Goal: Information Seeking & Learning: Learn about a topic

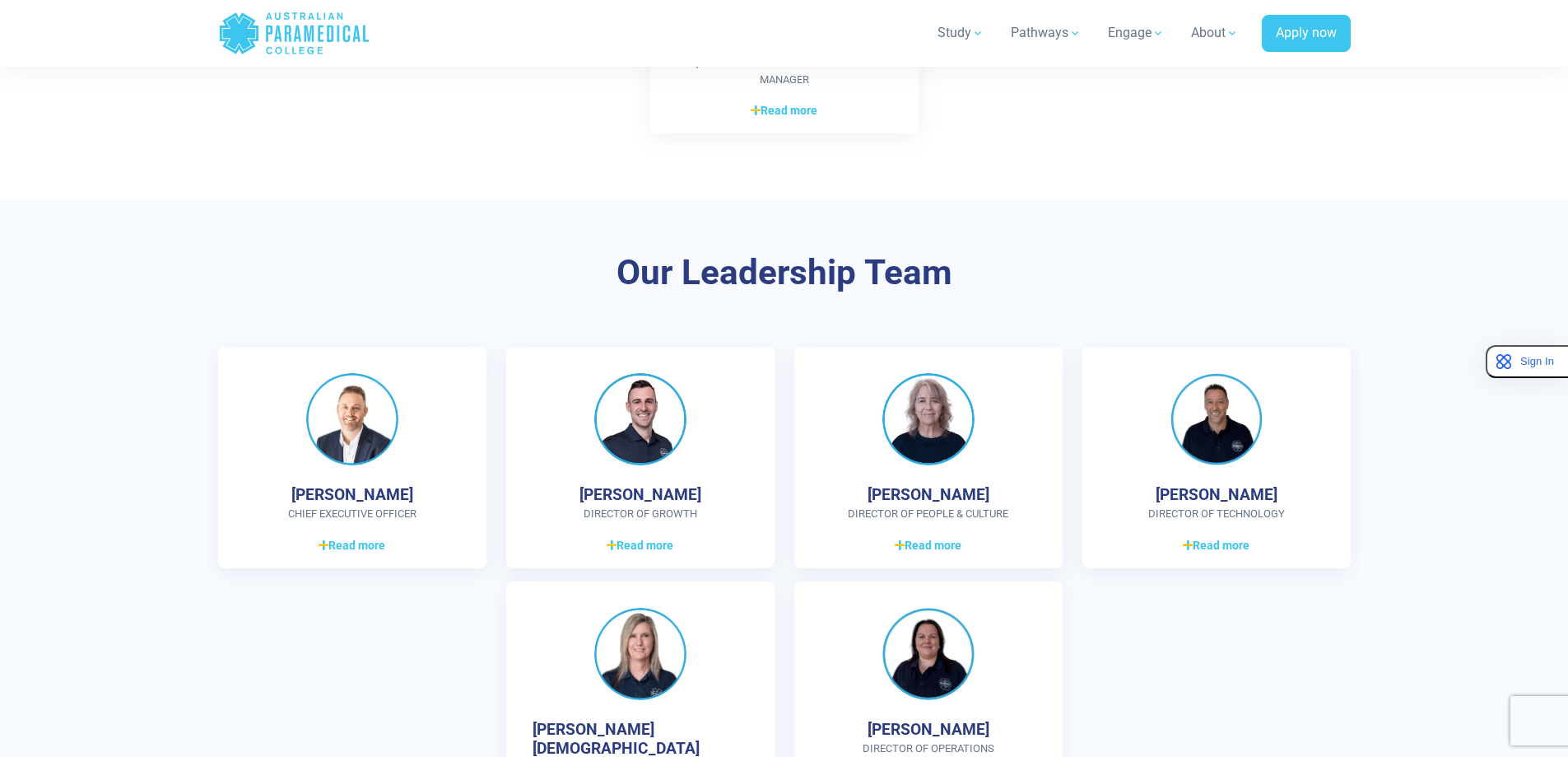
scroll to position [4184, 0]
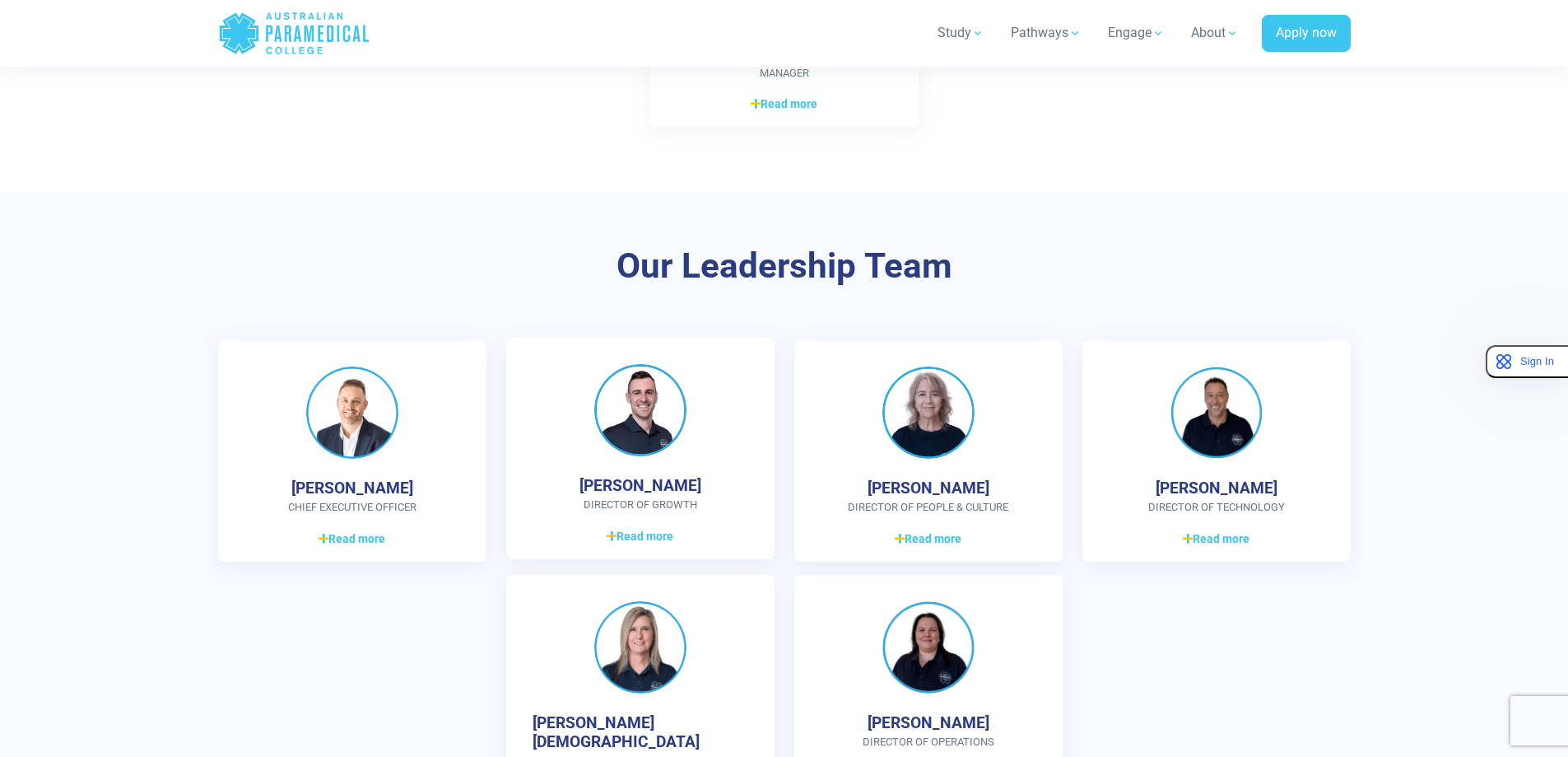
click at [671, 481] on h4 "[PERSON_NAME]" at bounding box center [641, 485] width 122 height 19
click at [646, 441] on img at bounding box center [640, 410] width 93 height 93
click at [343, 536] on span "Read more" at bounding box center [351, 536] width 66 height 17
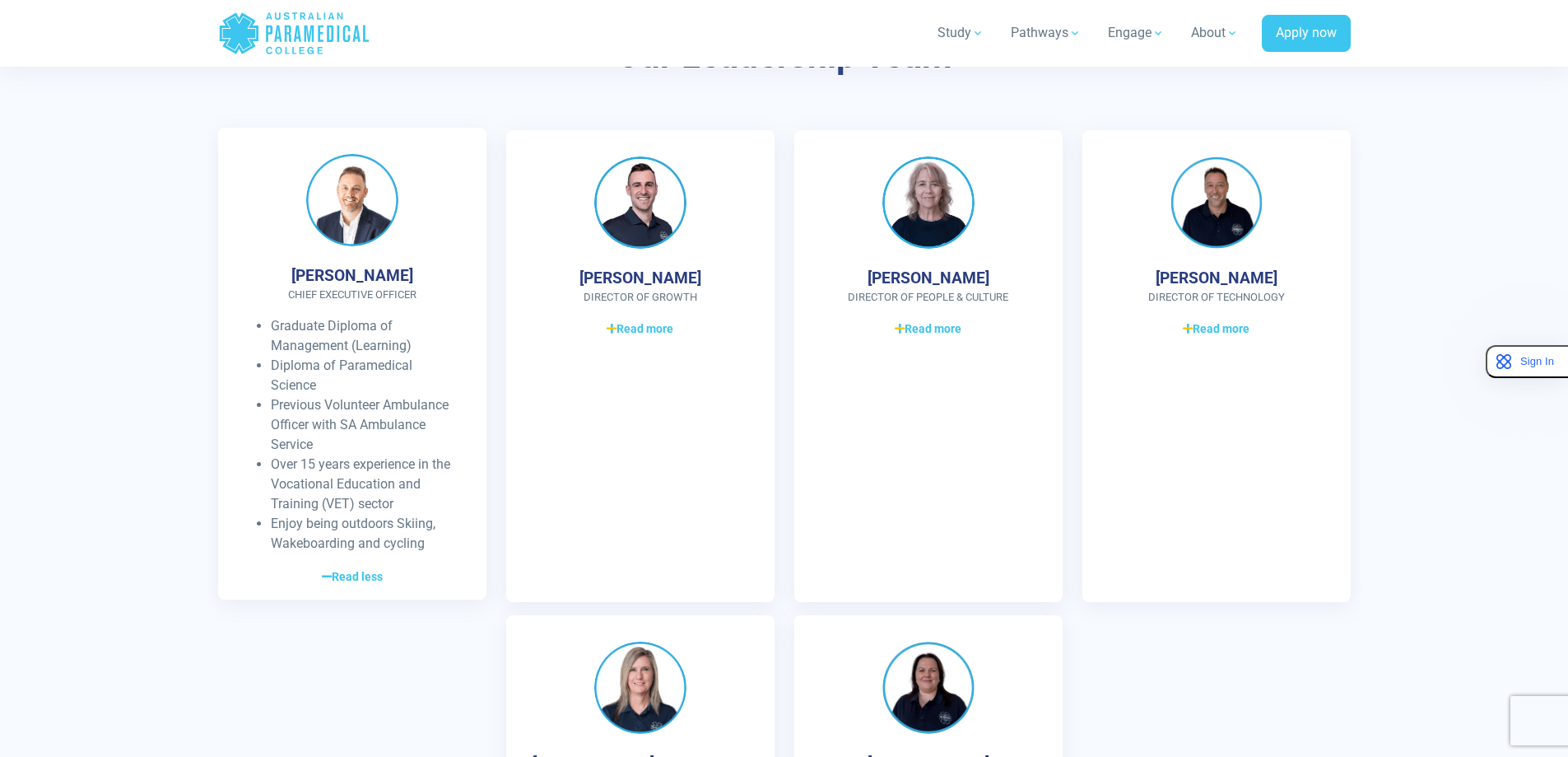
scroll to position [4513, 0]
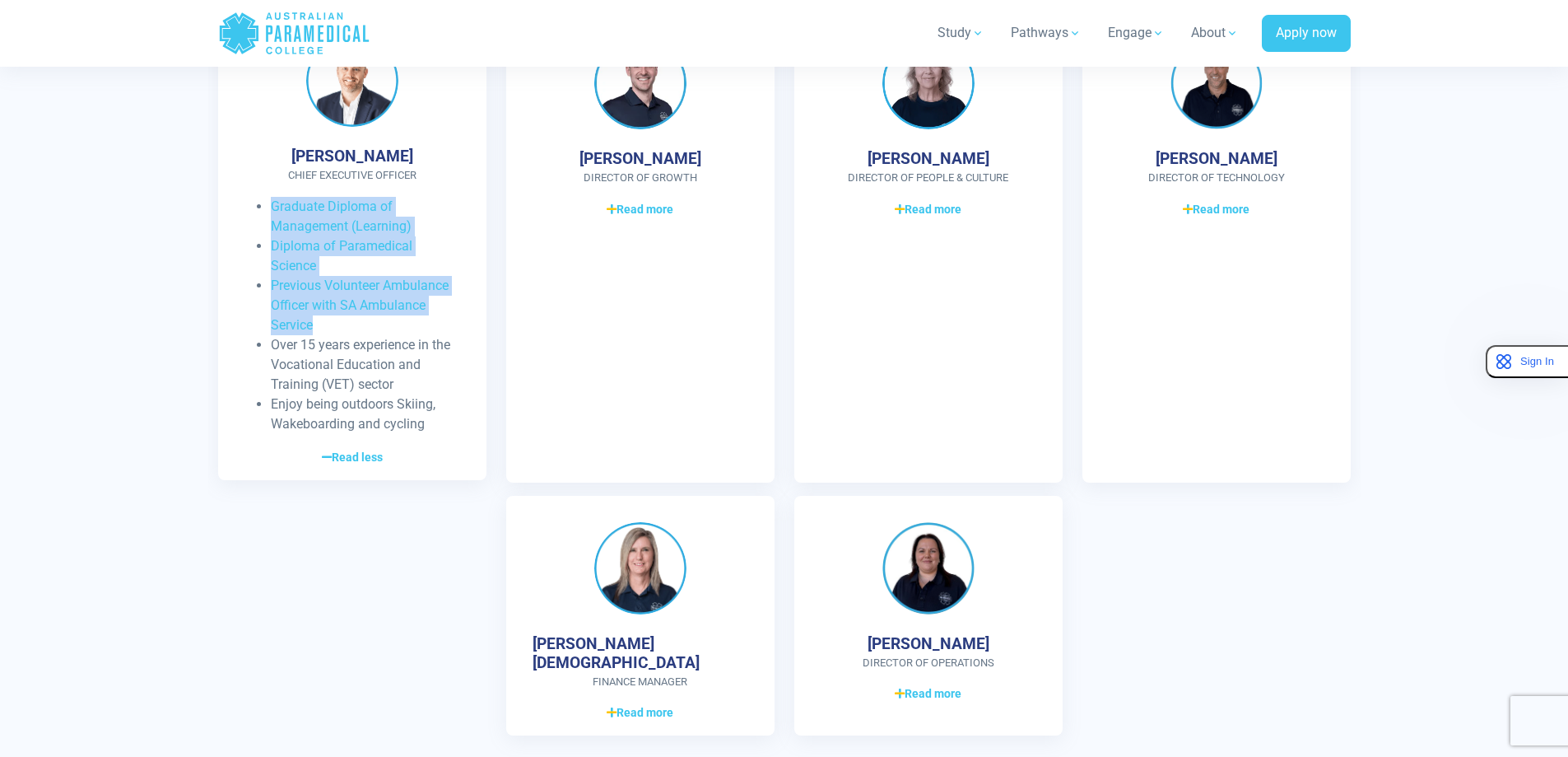
drag, startPoint x: 270, startPoint y: 206, endPoint x: 442, endPoint y: 317, distance: 204.7
click at [442, 317] on ul "Graduate Diploma of Management (Learning) Diploma of Paramedical Science Previo…" at bounding box center [352, 316] width 216 height 237
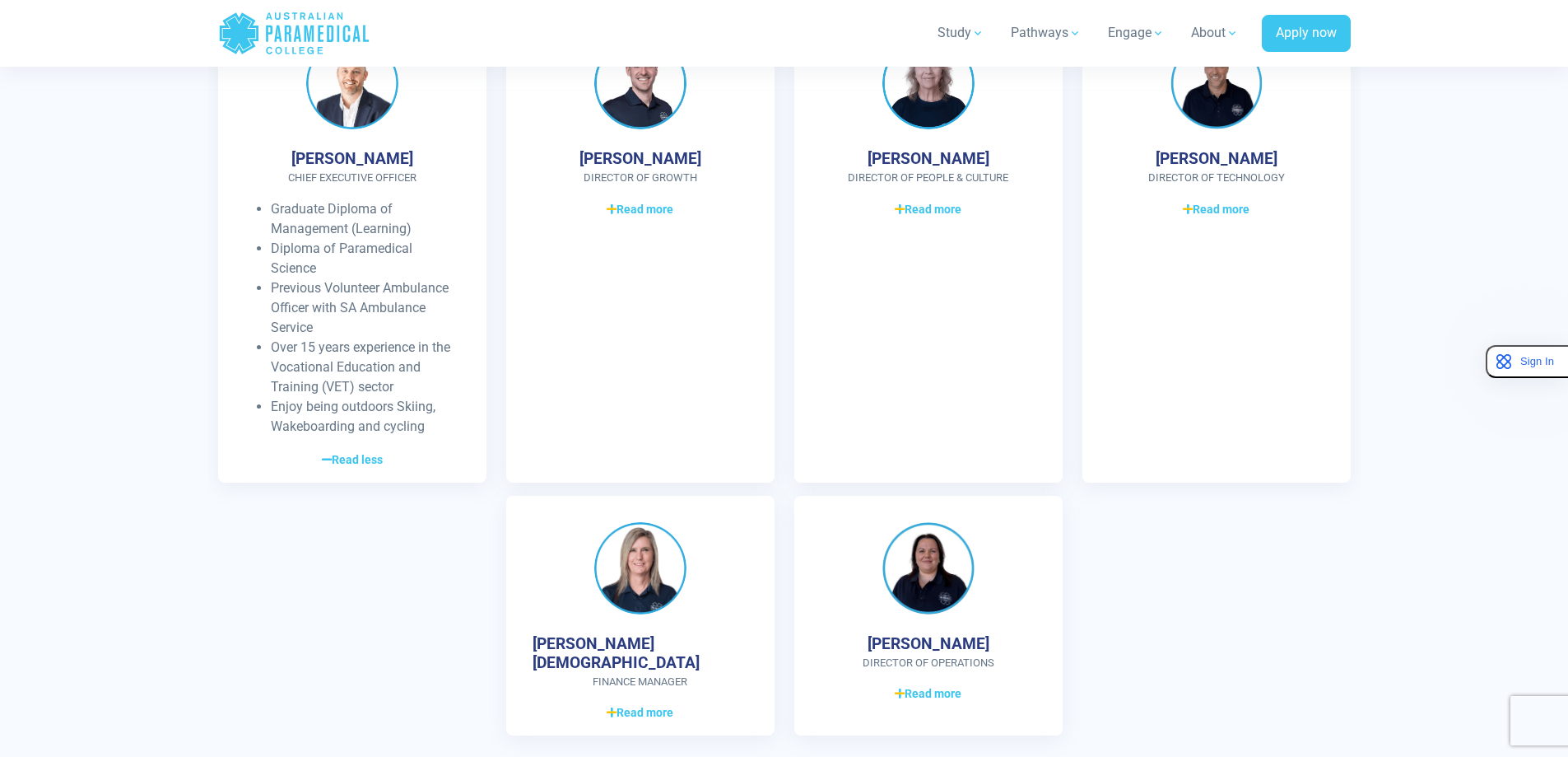
click at [402, 578] on div "[PERSON_NAME] CHIEF EXECUTIVE OFFICER Graduate Diploma of Management (Learning)…" at bounding box center [784, 379] width 1152 height 738
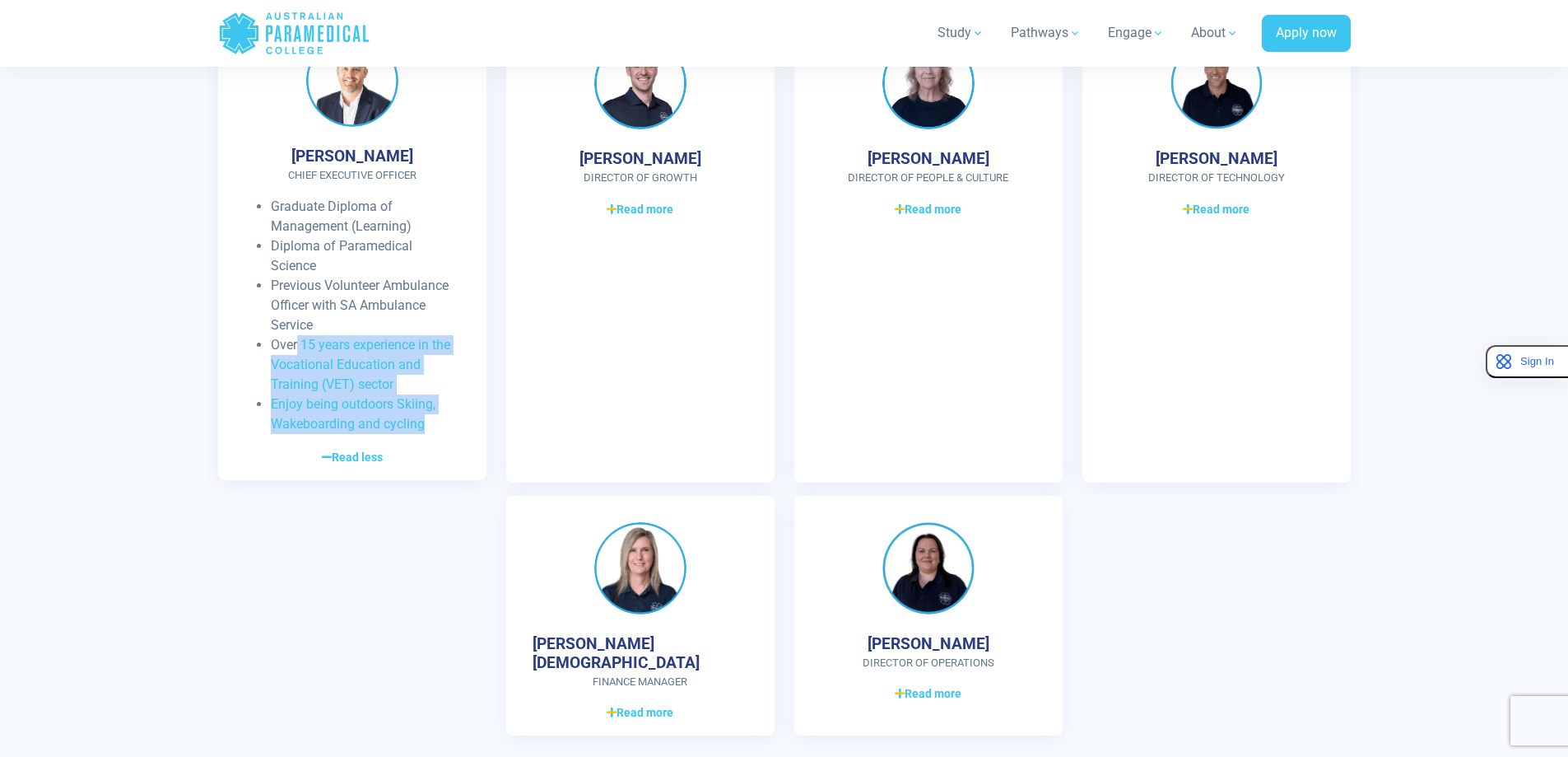
drag, startPoint x: 450, startPoint y: 425, endPoint x: 296, endPoint y: 354, distance: 169.6
click at [296, 354] on ul "Graduate Diploma of Management (Learning) Diploma of Paramedical Science Previo…" at bounding box center [352, 316] width 216 height 237
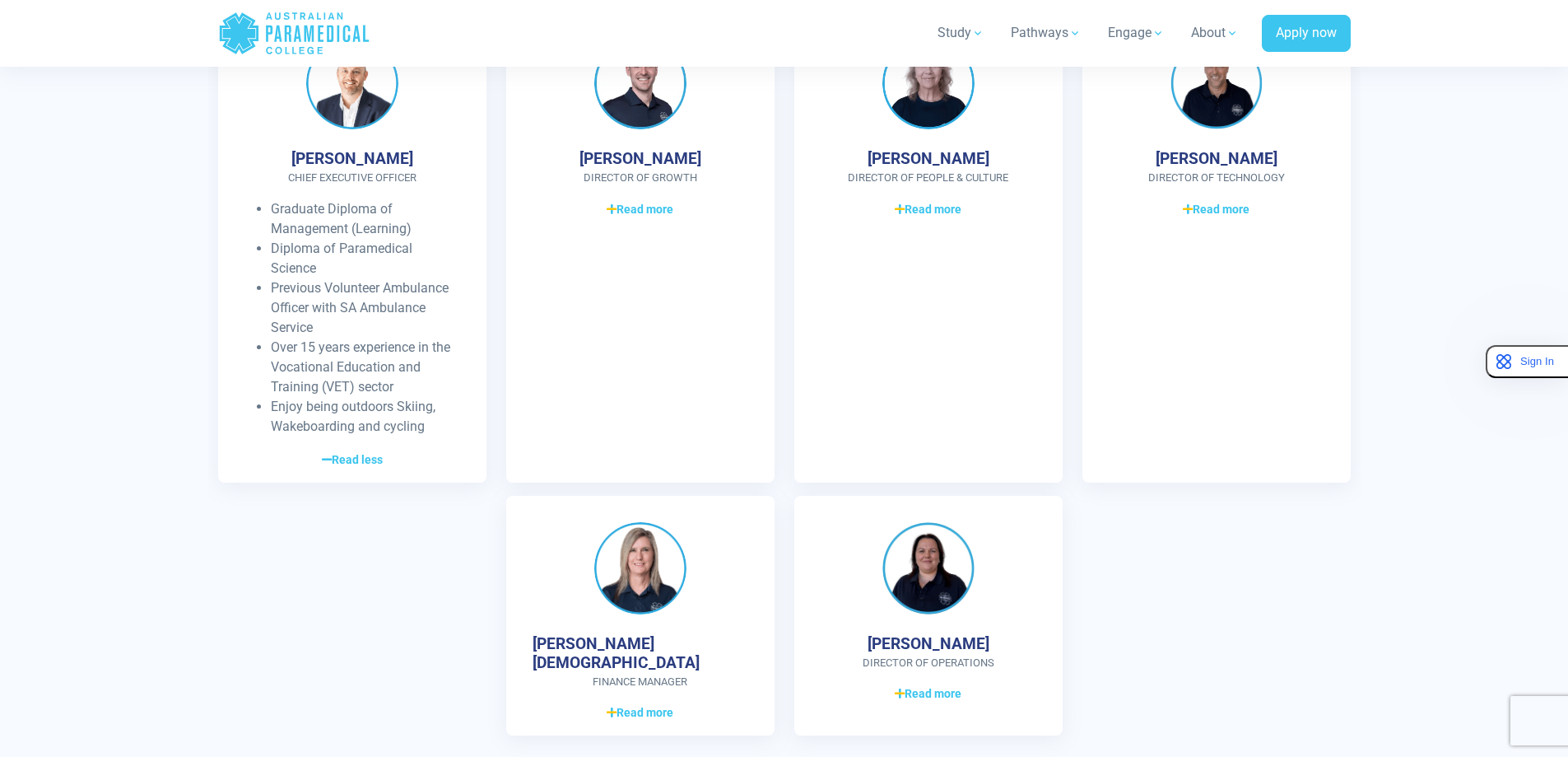
click at [226, 502] on div "[PERSON_NAME] CHIEF EXECUTIVE OFFICER Graduate Diploma of Management (Learning)…" at bounding box center [784, 379] width 1152 height 738
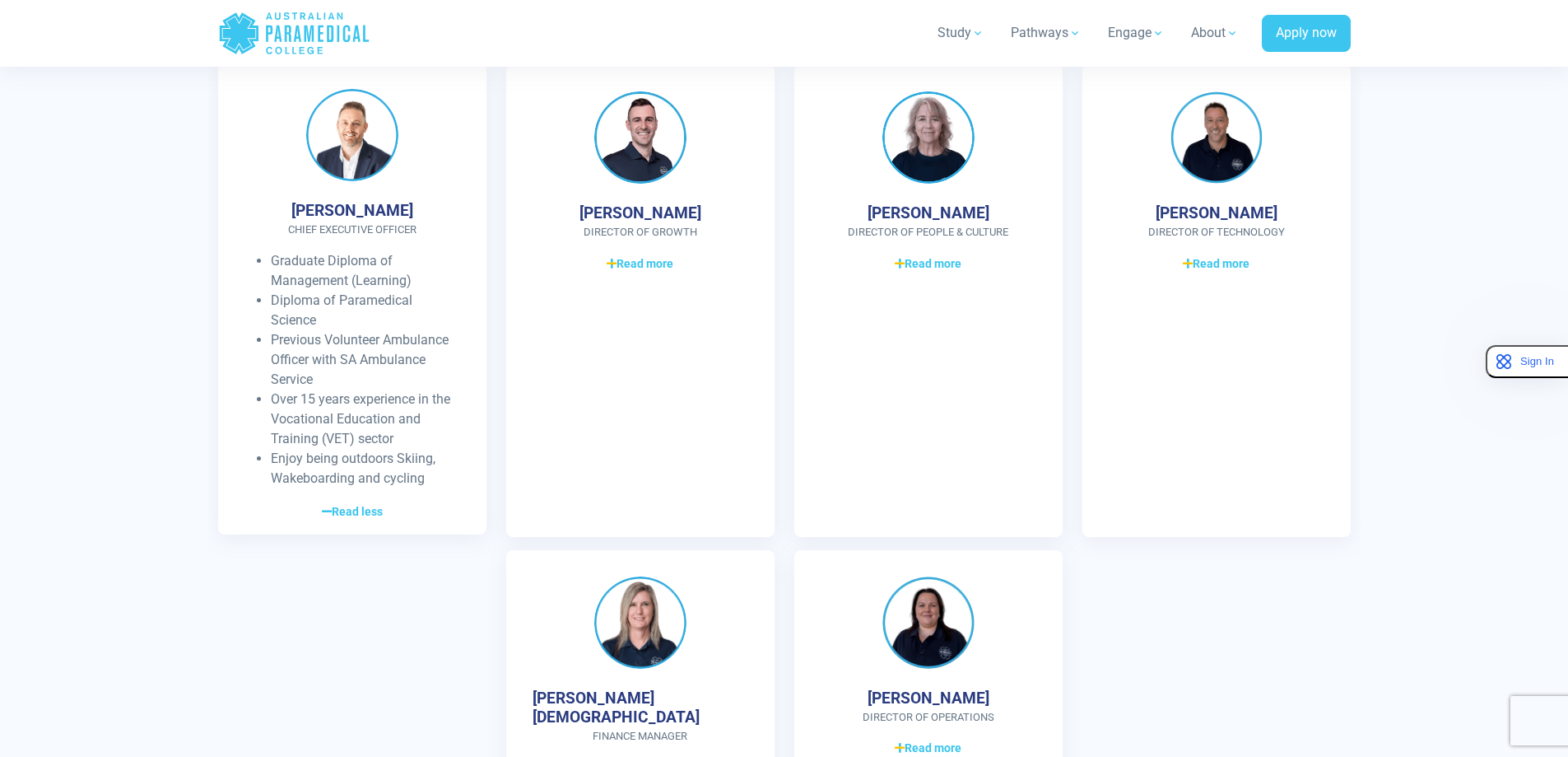
scroll to position [4404, 0]
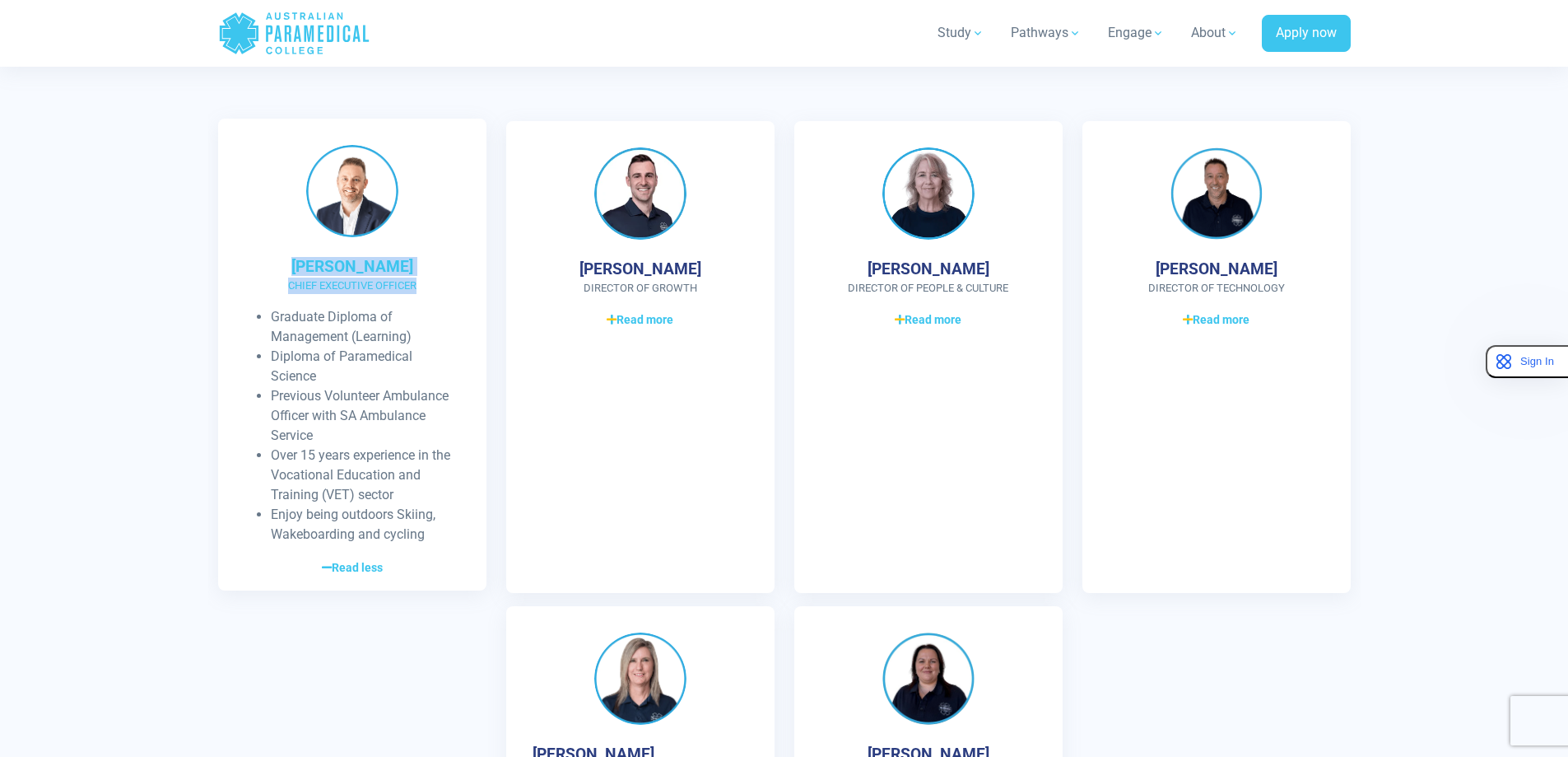
drag, startPoint x: 304, startPoint y: 263, endPoint x: 424, endPoint y: 276, distance: 120.7
click at [424, 276] on div "[PERSON_NAME] CHIEF EXECUTIVE OFFICER Graduate Diploma of Management (Learning)…" at bounding box center [352, 354] width 269 height 472
copy div "[PERSON_NAME] CHIEF EXECUTIVE OFFICER"
